Goal: Information Seeking & Learning: Find specific fact

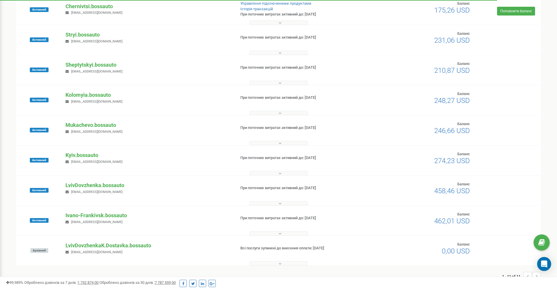
scroll to position [138, 0]
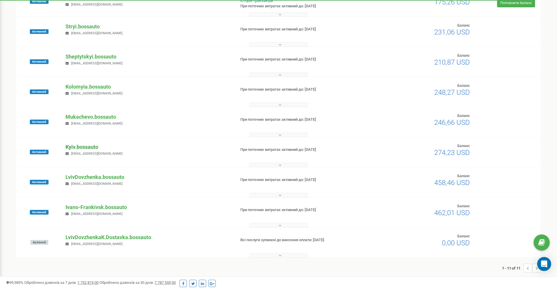
click at [94, 144] on p "Kyiv.bossauto" at bounding box center [148, 147] width 165 height 8
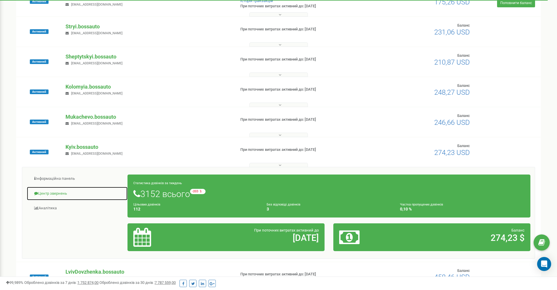
click at [63, 194] on link "Центр звернень" at bounding box center [77, 194] width 101 height 14
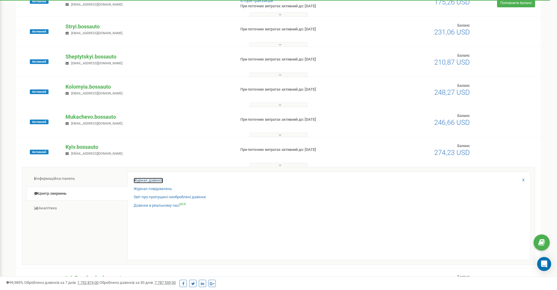
click at [141, 180] on link "Журнал дзвінків" at bounding box center [149, 181] width 30 height 6
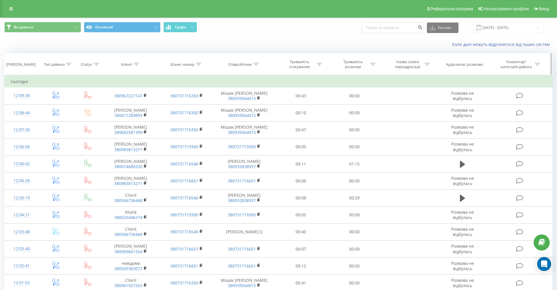
click at [135, 62] on div at bounding box center [136, 64] width 5 height 5
click at [132, 105] on input "text" at bounding box center [131, 106] width 52 height 10
paste input "67 675 7962"
click at [118, 104] on input "67 675 7962" at bounding box center [131, 106] width 52 height 10
click at [111, 108] on input "67 6757962" at bounding box center [131, 106] width 52 height 10
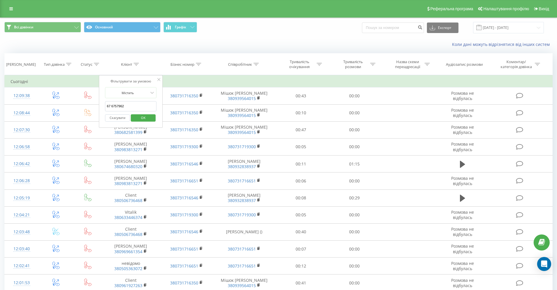
click at [111, 106] on input "67 6757962" at bounding box center [131, 106] width 52 height 10
type input "676757962"
click button "OK" at bounding box center [143, 117] width 25 height 7
